Goal: Use online tool/utility: Utilize a website feature to perform a specific function

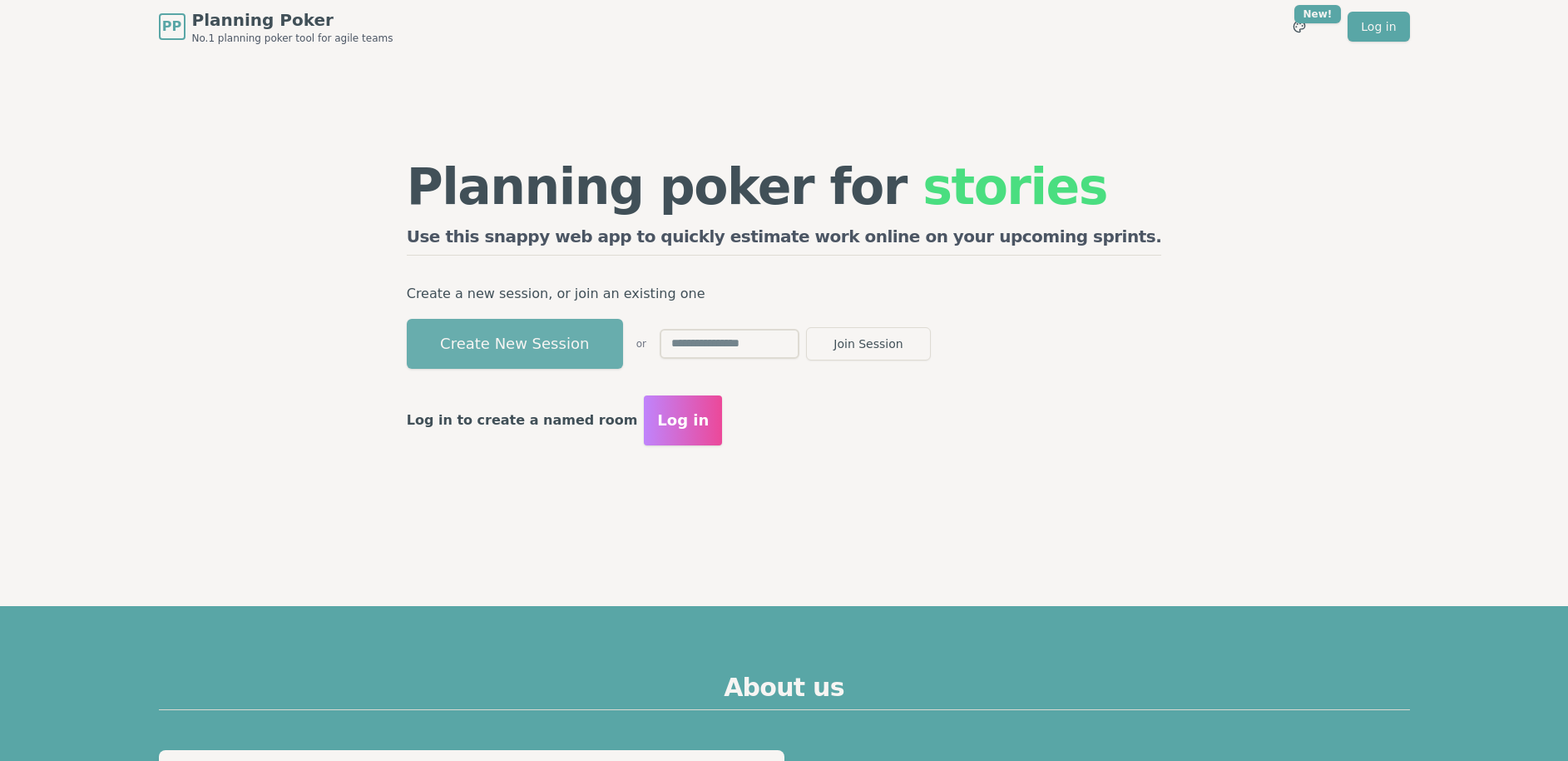
click at [600, 336] on button "Create New Session" at bounding box center [515, 344] width 216 height 50
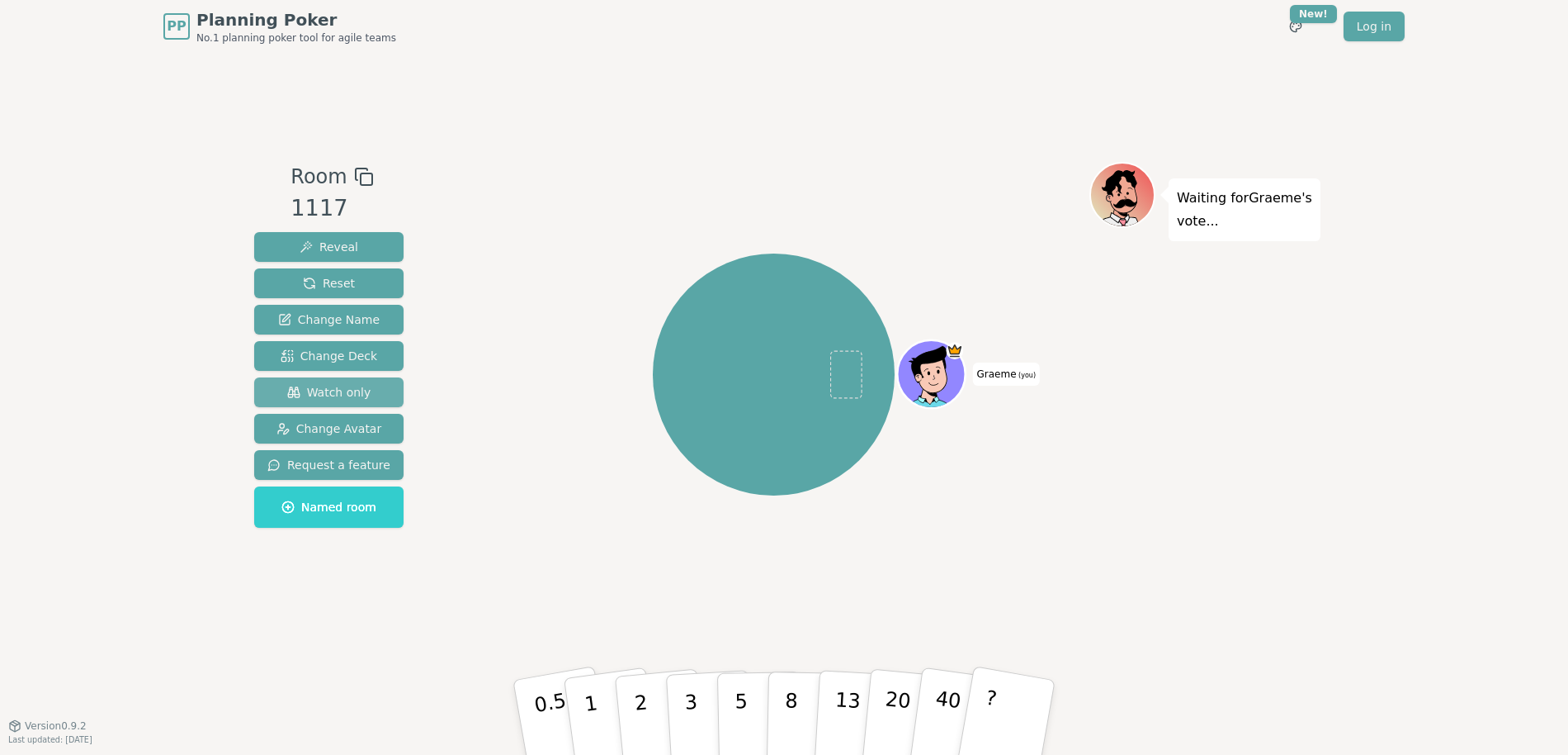
click at [325, 387] on span "Watch only" at bounding box center [329, 392] width 84 height 17
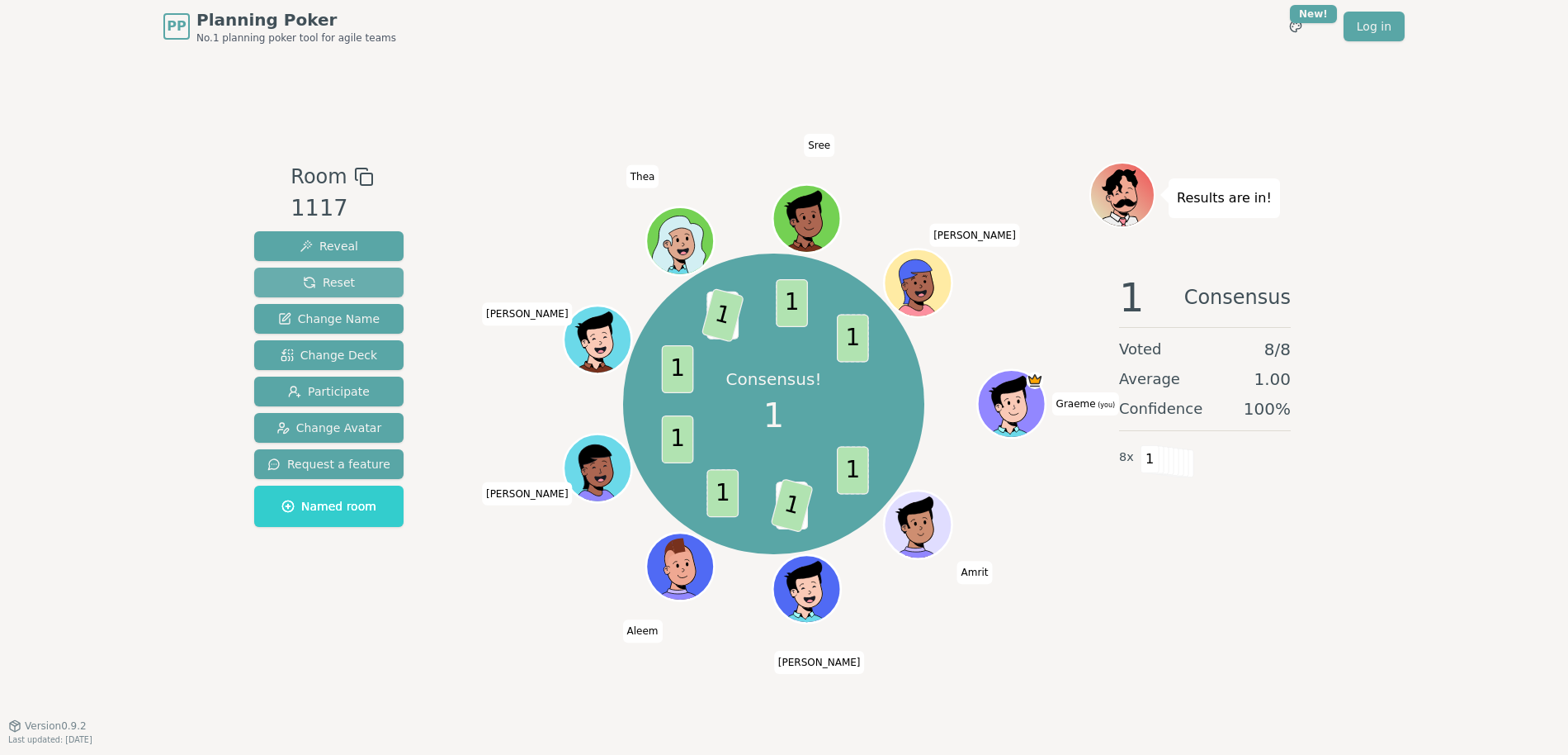
click at [360, 283] on button "Reset" at bounding box center [328, 282] width 150 height 30
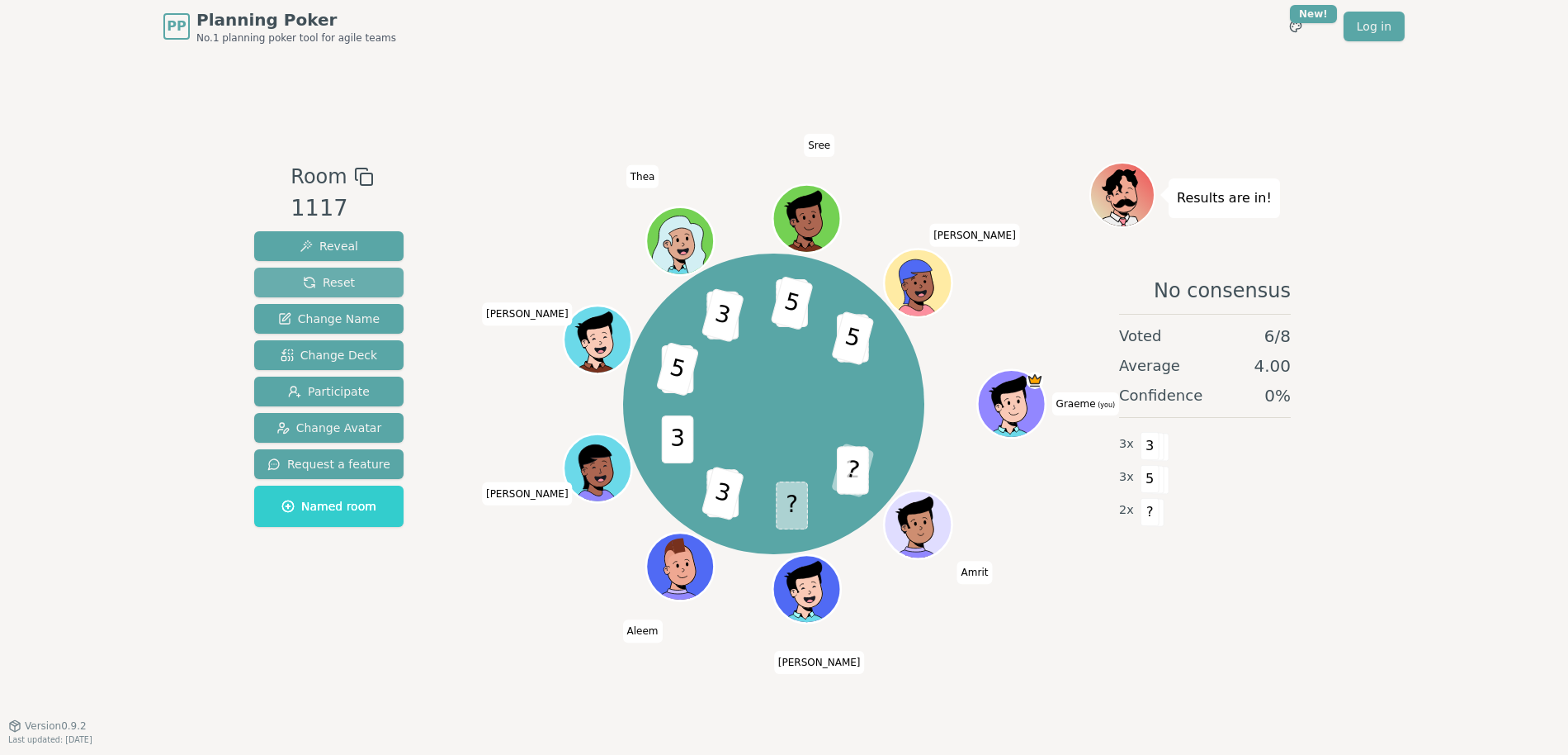
click at [331, 273] on button "Reset" at bounding box center [328, 282] width 150 height 30
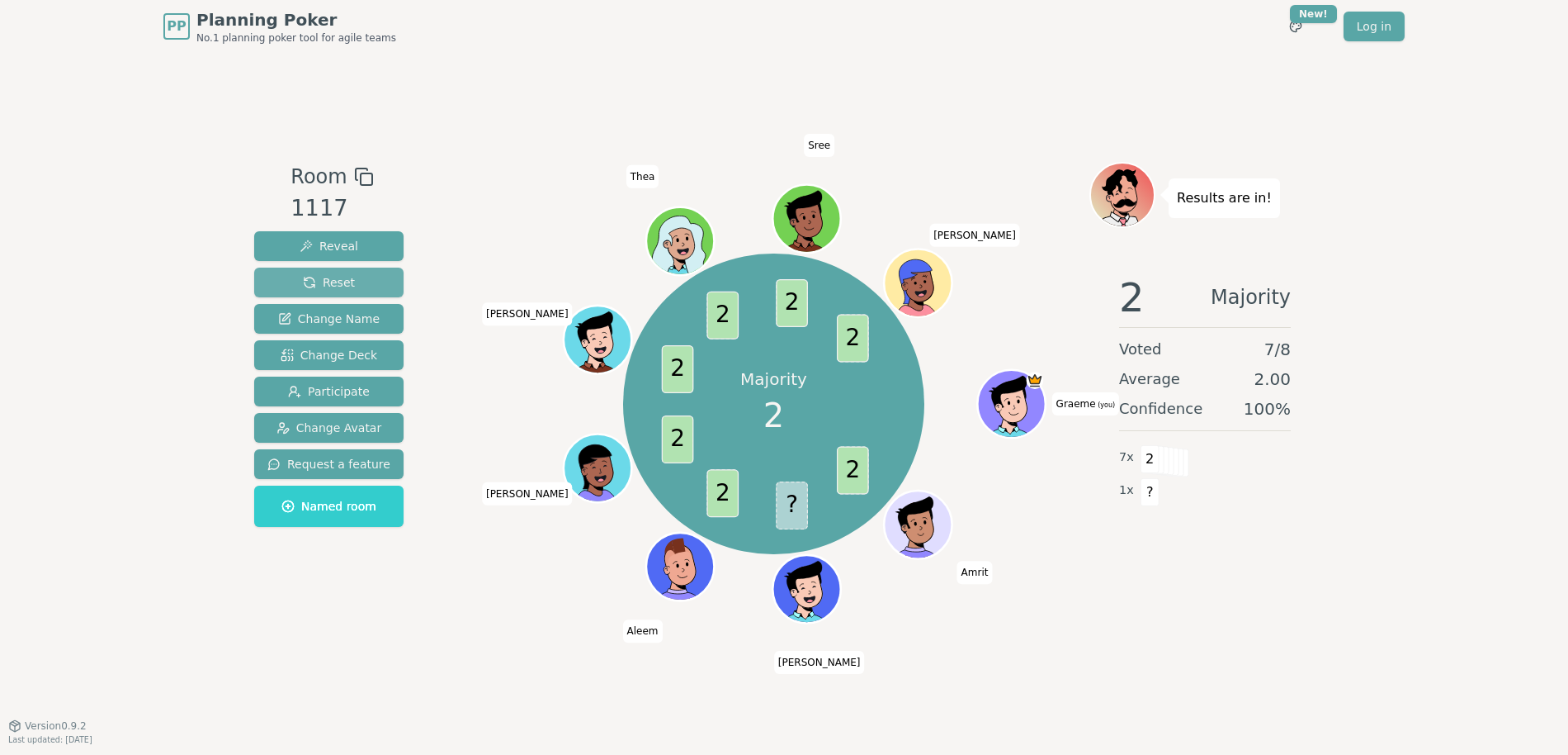
click at [331, 276] on span "Reset" at bounding box center [328, 282] width 52 height 17
click at [342, 279] on span "Reset" at bounding box center [328, 282] width 52 height 17
click at [352, 273] on button "Reset" at bounding box center [328, 282] width 150 height 30
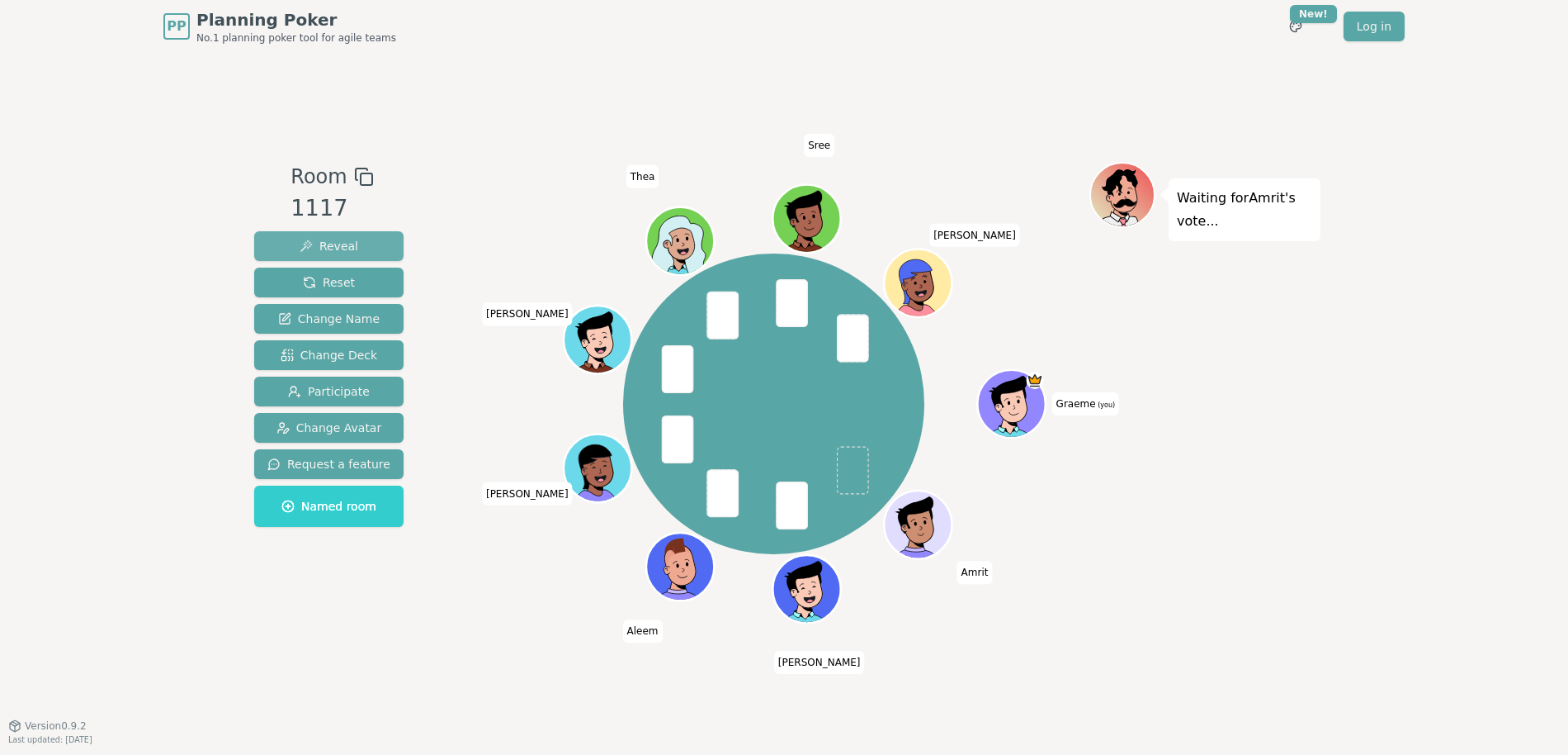
click at [328, 246] on span "Reveal" at bounding box center [328, 246] width 59 height 17
